Goal: Check status: Check status

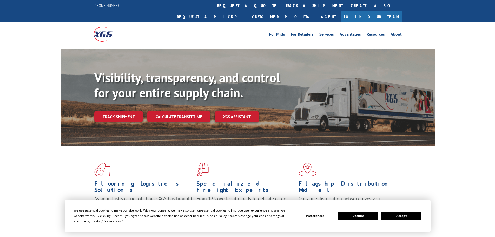
click at [126, 112] on div "Visibility, transparency, and control for your entire supply chain. Track shipm…" at bounding box center [264, 106] width 341 height 73
click at [129, 111] on link "Track shipment" at bounding box center [118, 116] width 49 height 11
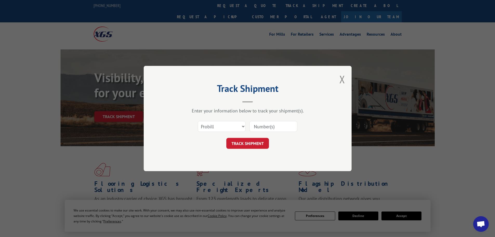
click at [259, 125] on input at bounding box center [274, 126] width 48 height 11
paste input "1658256327"
type input "1658256327"
click at [241, 139] on button "TRACK SHIPMENT" at bounding box center [247, 143] width 43 height 11
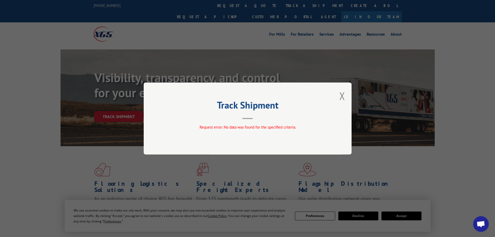
drag, startPoint x: 345, startPoint y: 95, endPoint x: 319, endPoint y: 95, distance: 26.0
click at [343, 95] on button "Close modal" at bounding box center [343, 96] width 6 height 14
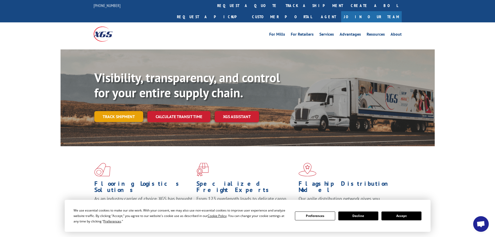
click at [110, 111] on link "Track shipment" at bounding box center [118, 116] width 49 height 11
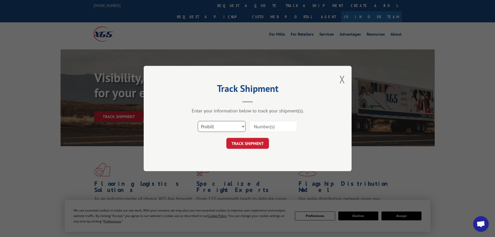
click at [206, 126] on select "Select category... Probill BOL PO" at bounding box center [222, 126] width 48 height 11
select select "bol"
click at [198, 121] on select "Select category... Probill BOL PO" at bounding box center [222, 126] width 48 height 11
click at [258, 125] on input at bounding box center [274, 126] width 48 height 11
paste input "1658256327"
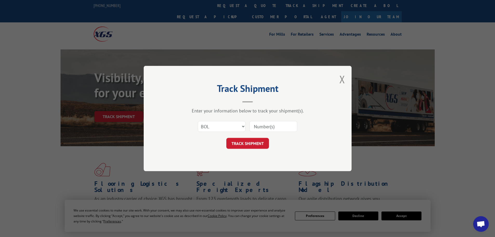
type input "1658256327"
click button "TRACK SHIPMENT" at bounding box center [247, 143] width 43 height 11
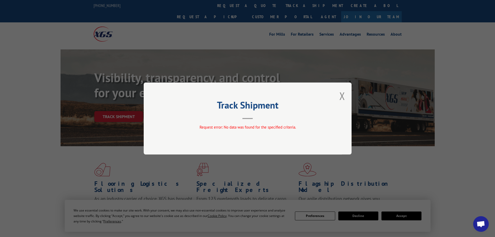
drag, startPoint x: 345, startPoint y: 95, endPoint x: 341, endPoint y: 95, distance: 3.6
click at [342, 95] on button "Close modal" at bounding box center [343, 96] width 6 height 14
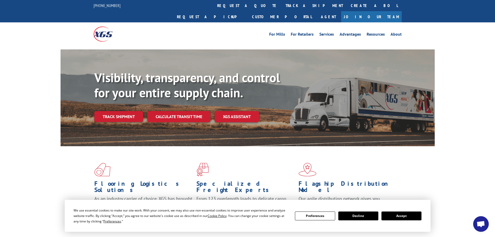
drag, startPoint x: 137, startPoint y: 106, endPoint x: 141, endPoint y: 108, distance: 4.9
click at [137, 111] on link "Track shipment" at bounding box center [118, 116] width 49 height 11
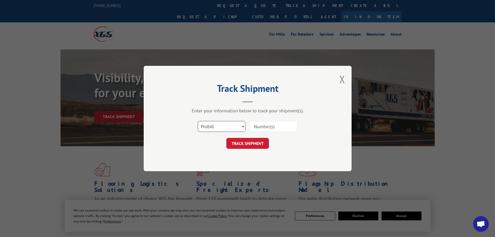
click at [227, 126] on select "Select category... Probill BOL PO" at bounding box center [222, 126] width 48 height 11
click at [198, 121] on select "Select category... Probill BOL PO" at bounding box center [222, 126] width 48 height 11
click at [256, 127] on input at bounding box center [274, 126] width 48 height 11
paste input "1658256327"
type input "1658256327"
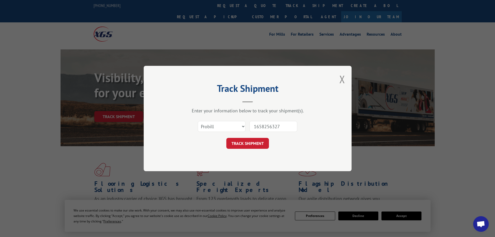
click button "TRACK SHIPMENT" at bounding box center [247, 143] width 43 height 11
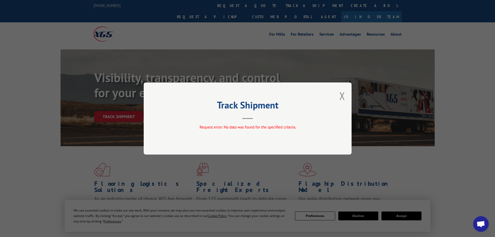
drag, startPoint x: 342, startPoint y: 94, endPoint x: 303, endPoint y: 96, distance: 38.8
click at [339, 94] on div "Track Shipment Request error: No data was found for the specified criteria." at bounding box center [248, 118] width 208 height 72
drag, startPoint x: 345, startPoint y: 100, endPoint x: 326, endPoint y: 97, distance: 18.9
click at [342, 100] on button "Close modal" at bounding box center [343, 96] width 6 height 14
